Goal: Information Seeking & Learning: Learn about a topic

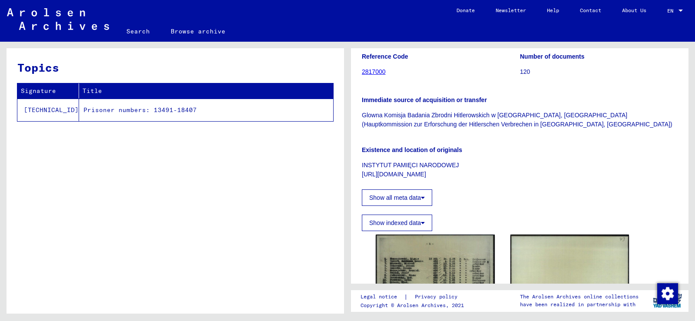
scroll to position [217, 0]
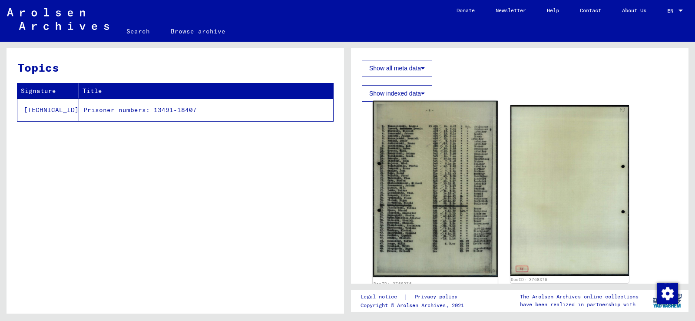
click at [432, 140] on img at bounding box center [435, 189] width 125 height 176
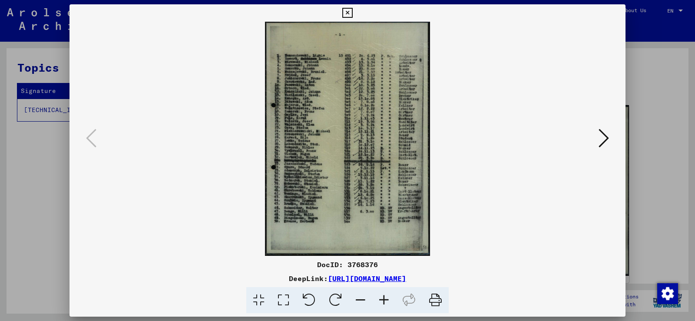
click at [385, 296] on icon at bounding box center [383, 300] width 23 height 27
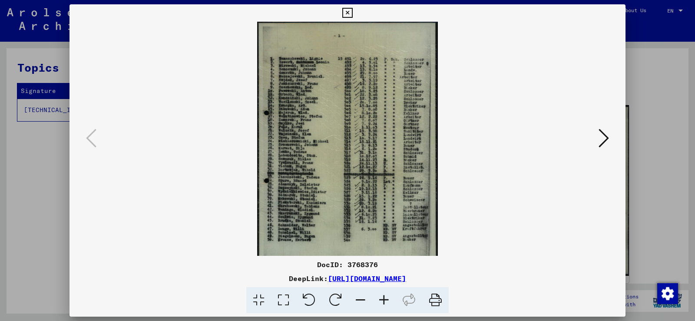
click at [387, 298] on icon at bounding box center [383, 300] width 23 height 27
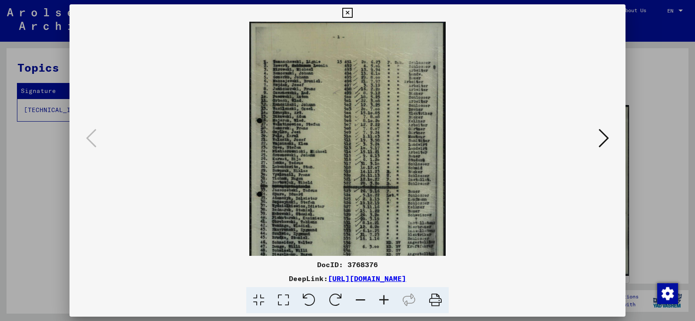
click at [387, 298] on icon at bounding box center [383, 300] width 23 height 27
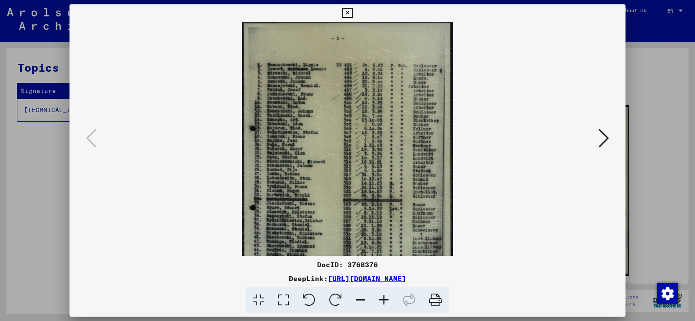
click at [388, 298] on icon at bounding box center [383, 300] width 23 height 27
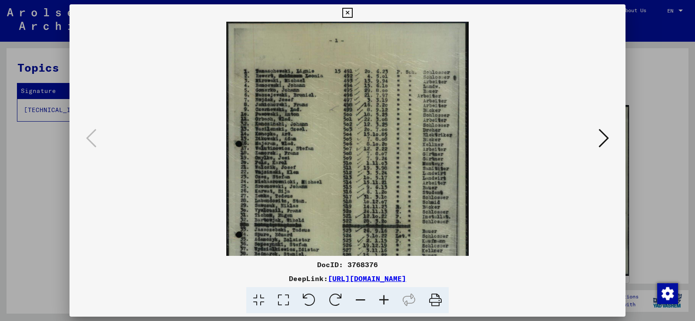
click at [390, 300] on icon at bounding box center [383, 300] width 23 height 27
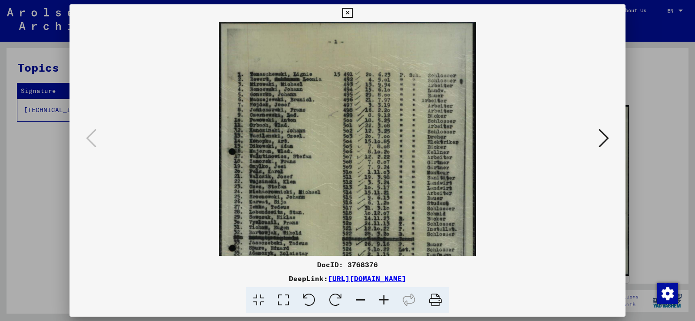
click at [390, 300] on icon at bounding box center [383, 300] width 23 height 27
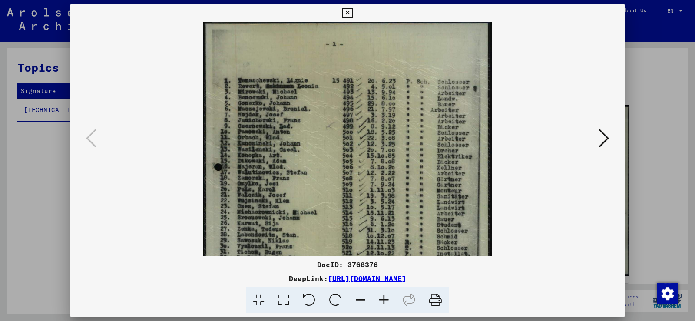
click at [390, 300] on icon at bounding box center [383, 300] width 23 height 27
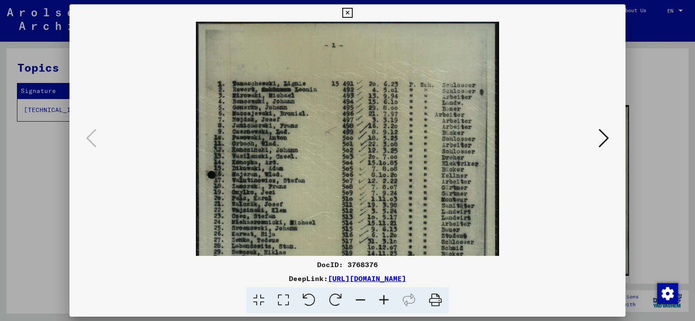
click at [391, 300] on icon at bounding box center [383, 300] width 23 height 27
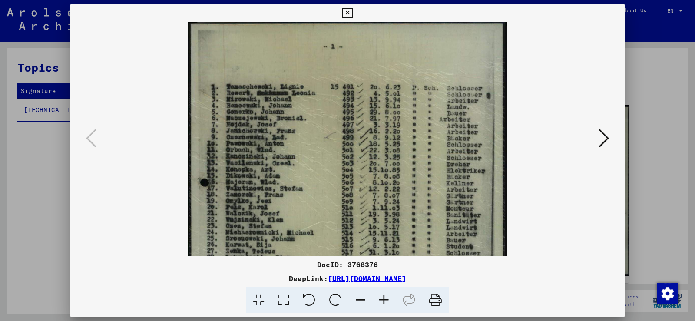
click at [392, 301] on icon at bounding box center [383, 300] width 23 height 27
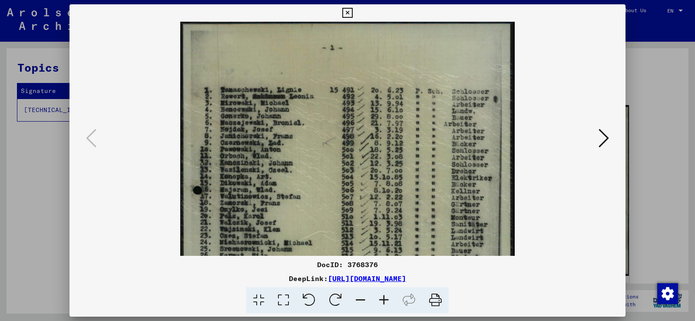
click at [392, 301] on icon at bounding box center [383, 300] width 23 height 27
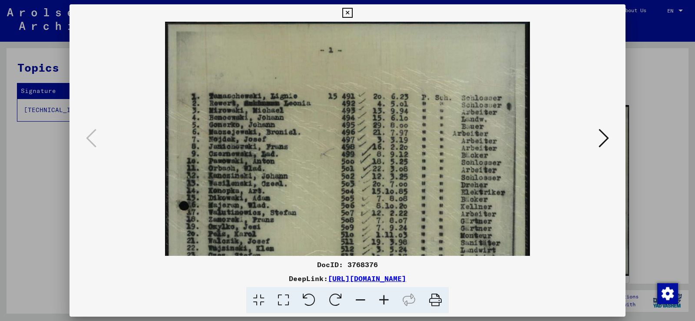
click at [392, 301] on icon at bounding box center [383, 300] width 23 height 27
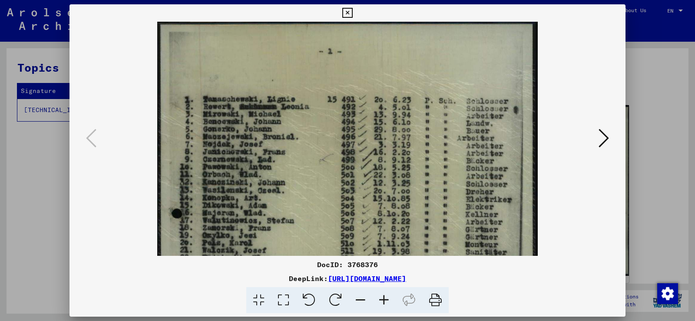
click at [346, 12] on icon at bounding box center [347, 13] width 10 height 10
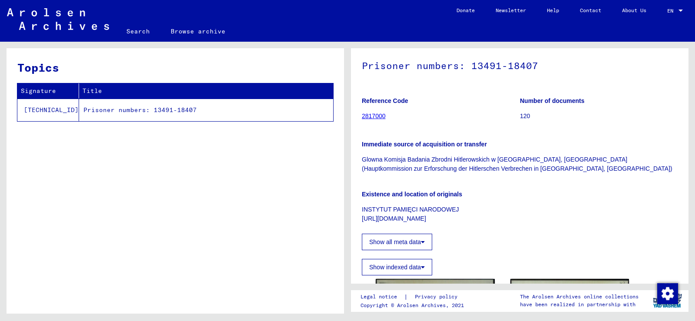
scroll to position [0, 0]
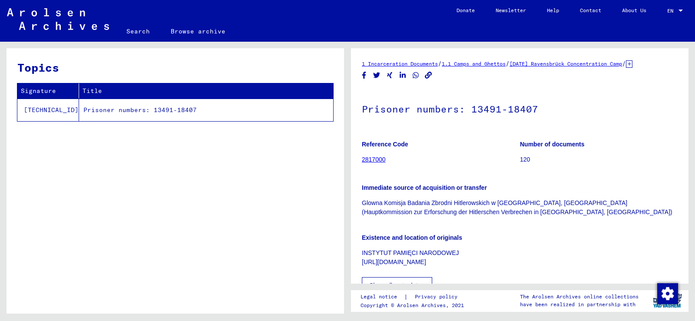
click at [633, 64] on icon at bounding box center [629, 63] width 7 height 7
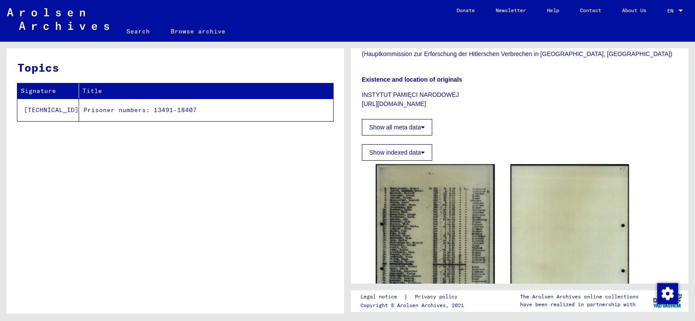
scroll to position [174, 0]
